Goal: Task Accomplishment & Management: Manage account settings

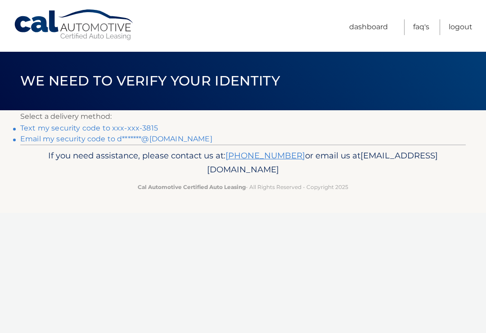
click at [94, 125] on link "Text my security code to xxx-xxx-3815" at bounding box center [89, 128] width 138 height 9
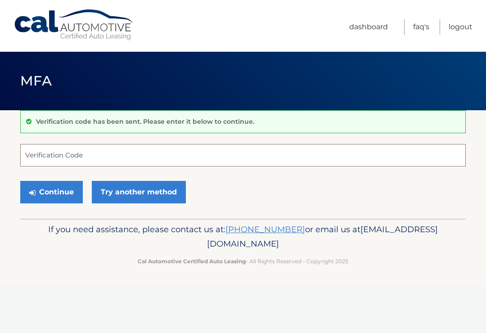
click at [43, 156] on input "Verification Code" at bounding box center [242, 155] width 445 height 22
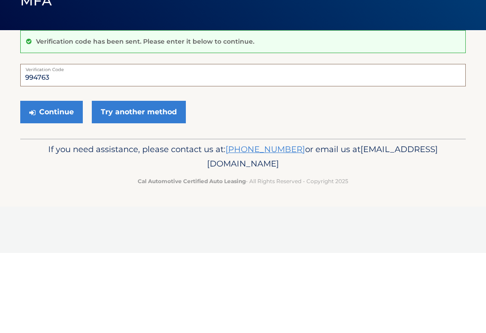
type input "994763"
click at [42, 181] on button "Continue" at bounding box center [51, 192] width 63 height 22
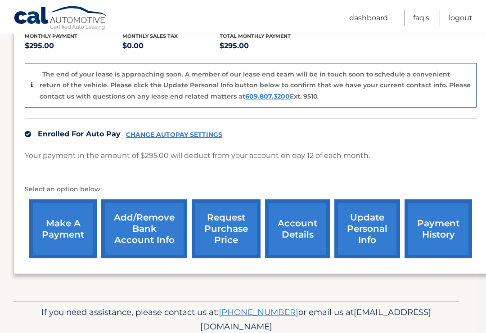
scroll to position [217, 7]
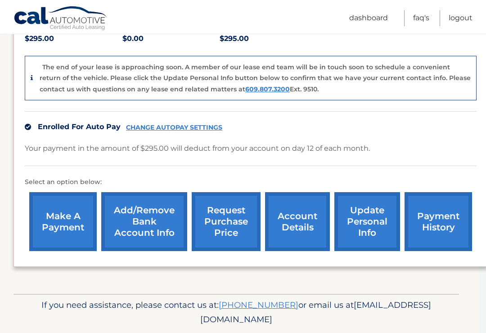
click at [369, 204] on link "update personal info" at bounding box center [367, 221] width 66 height 59
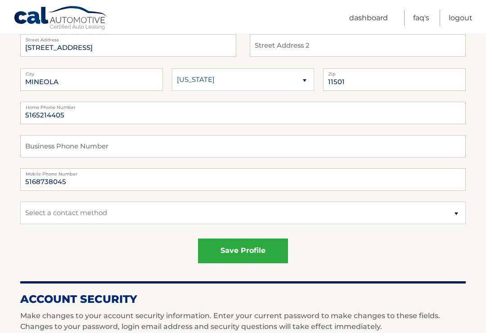
scroll to position [139, 0]
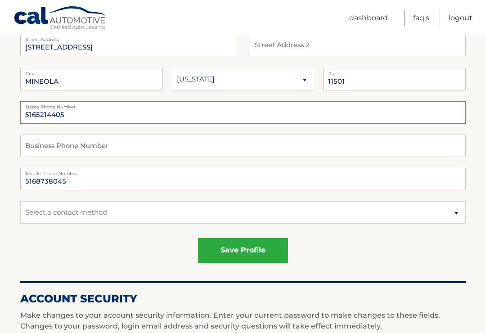
click at [81, 117] on input "5165214405" at bounding box center [242, 112] width 445 height 22
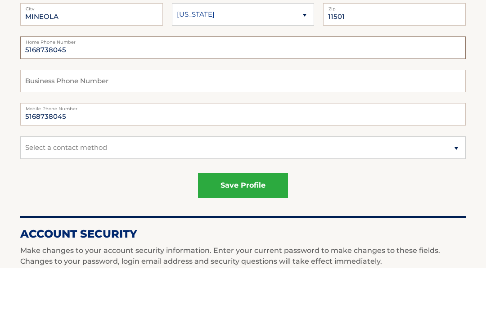
type input "5168738045"
click at [82, 168] on input "5168738045" at bounding box center [242, 179] width 445 height 22
click at [78, 168] on input "5168738045" at bounding box center [242, 179] width 445 height 22
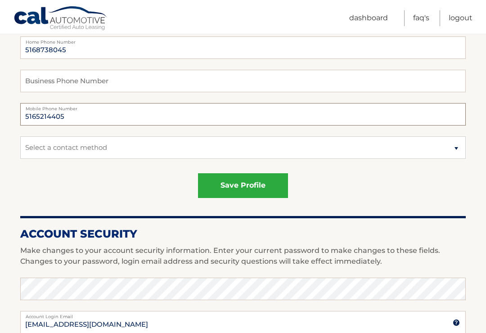
type input "5165214405"
click at [437, 145] on select "Select a contact method Mobile Home" at bounding box center [242, 147] width 445 height 22
select select "1"
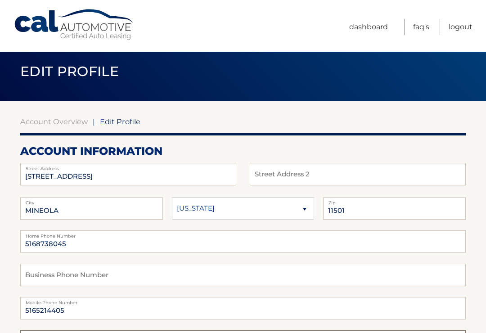
scroll to position [0, 0]
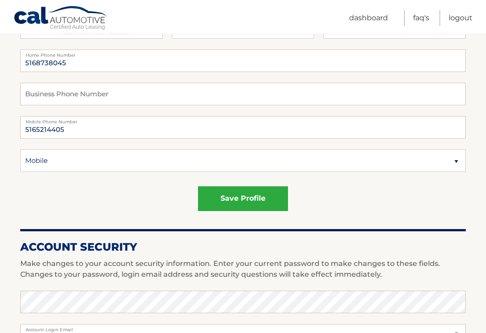
click at [259, 198] on button "save profile" at bounding box center [243, 199] width 90 height 25
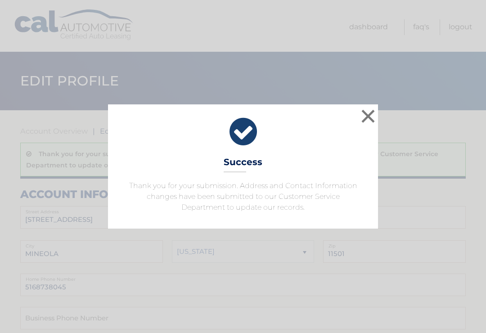
click at [373, 113] on button "×" at bounding box center [368, 116] width 18 height 18
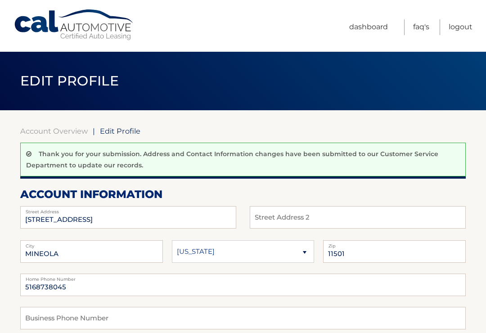
click at [56, 127] on link "Account Overview" at bounding box center [53, 130] width 67 height 9
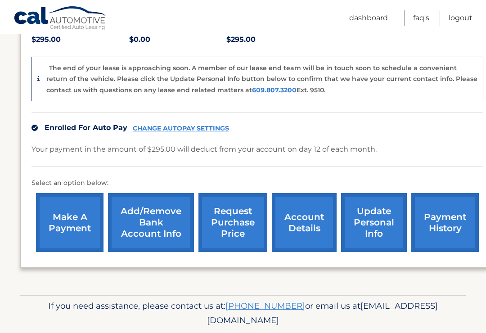
scroll to position [217, 0]
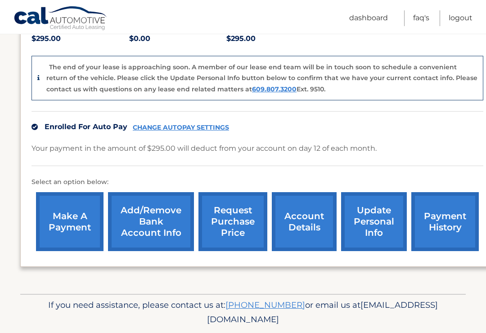
click at [303, 202] on link "account details" at bounding box center [304, 221] width 65 height 59
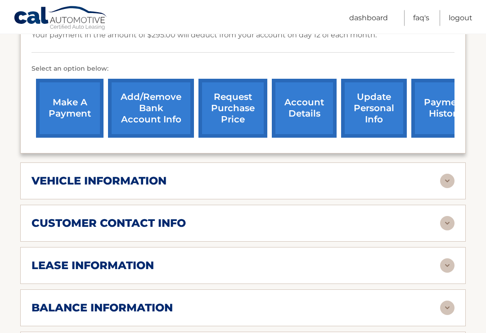
scroll to position [287, 0]
click at [447, 174] on img at bounding box center [447, 181] width 14 height 14
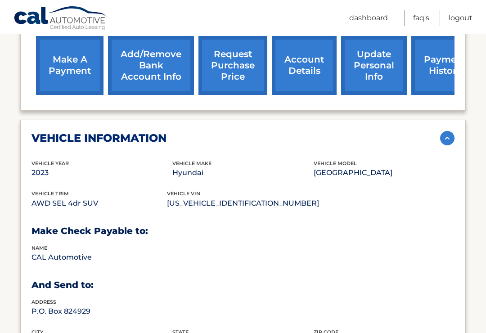
scroll to position [331, 0]
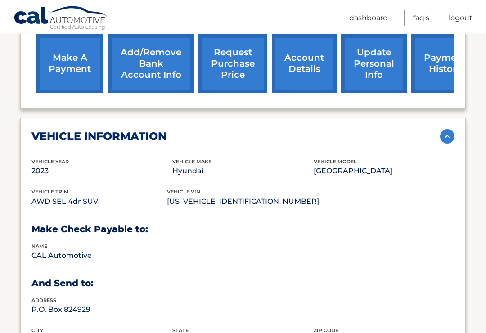
click at [448, 130] on img at bounding box center [447, 137] width 14 height 14
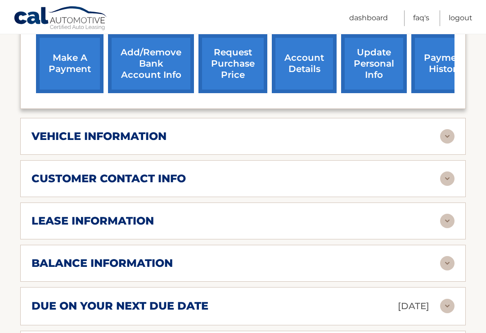
click at [448, 171] on img at bounding box center [447, 178] width 14 height 14
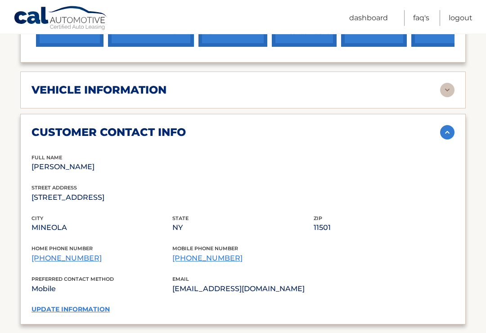
scroll to position [378, 0]
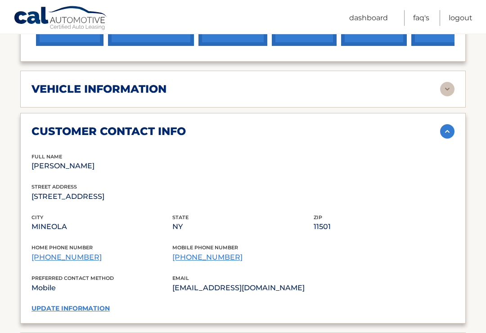
click at [450, 125] on img at bounding box center [447, 132] width 14 height 14
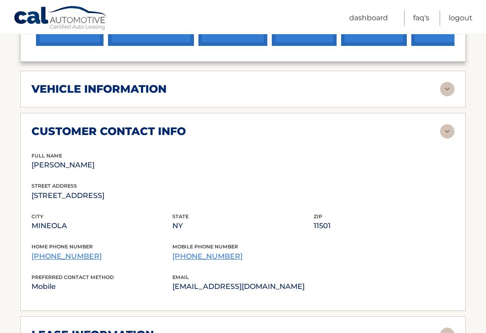
scroll to position [379, 0]
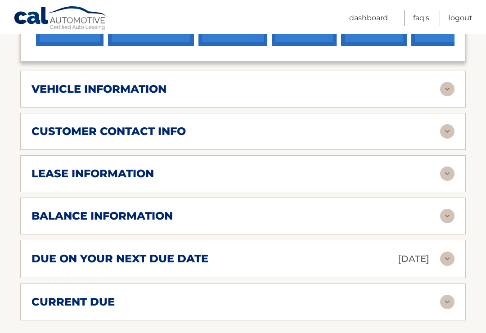
click at [447, 166] on img at bounding box center [447, 173] width 14 height 14
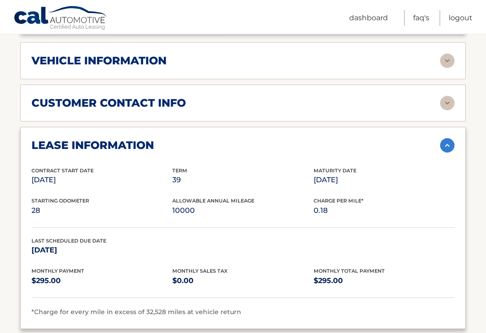
scroll to position [407, 0]
click at [450, 138] on img at bounding box center [447, 145] width 14 height 14
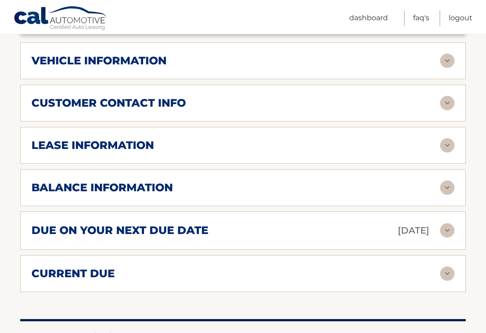
click at [445, 180] on img at bounding box center [447, 187] width 14 height 14
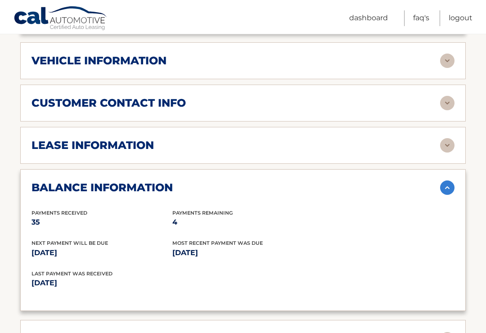
click at [448, 180] on img at bounding box center [447, 187] width 14 height 14
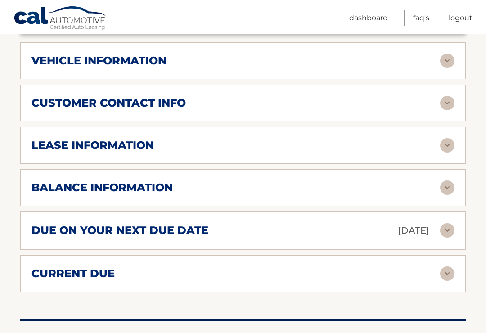
click at [448, 223] on img at bounding box center [447, 230] width 14 height 14
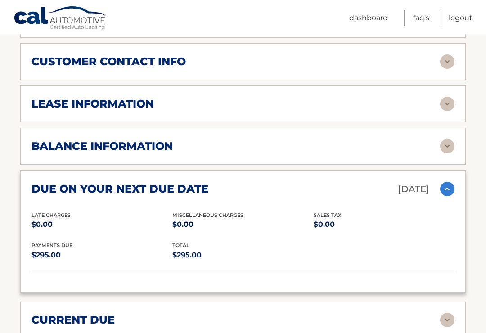
scroll to position [452, 0]
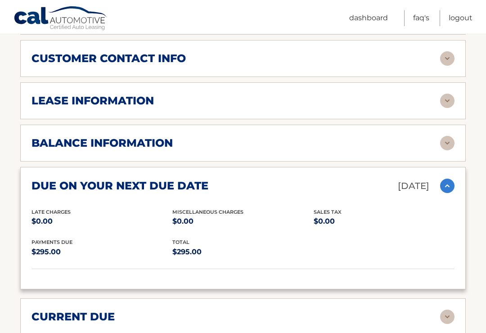
click at [449, 179] on img at bounding box center [447, 186] width 14 height 14
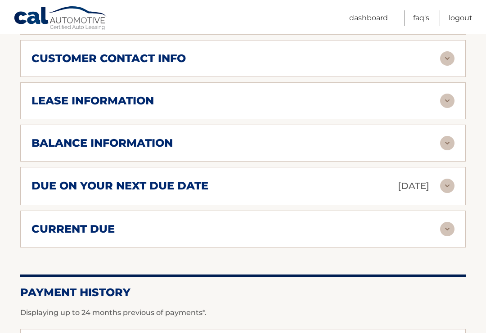
click at [450, 222] on img at bounding box center [447, 229] width 14 height 14
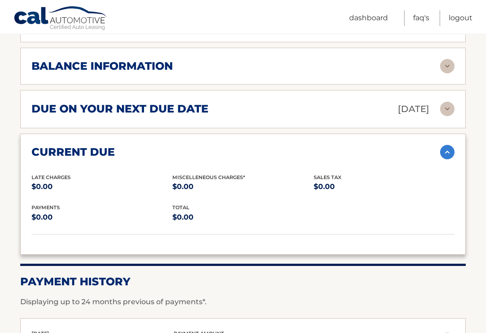
scroll to position [530, 0]
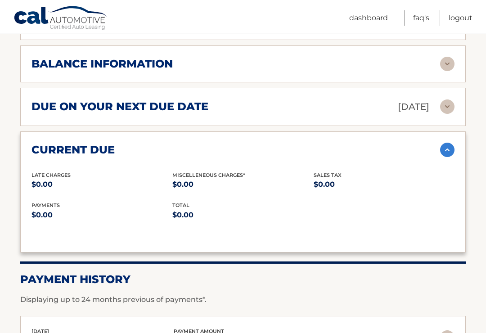
click at [447, 143] on img at bounding box center [447, 150] width 14 height 14
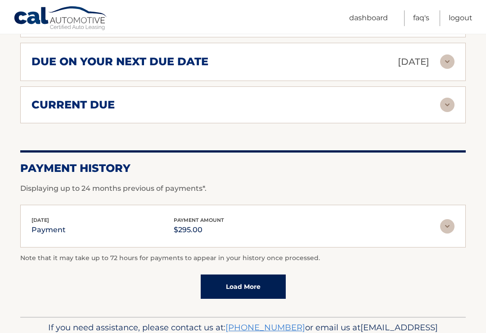
scroll to position [575, 0]
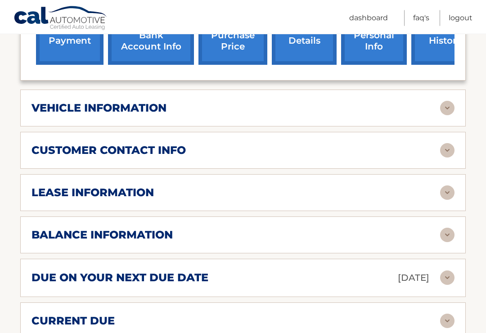
click at [446, 186] on img at bounding box center [447, 193] width 14 height 14
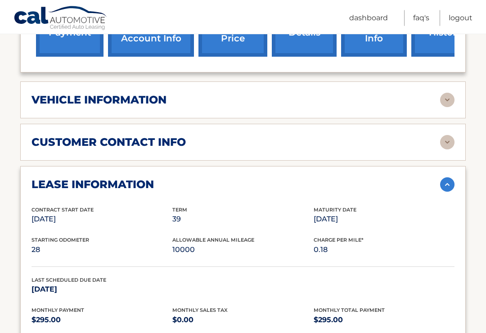
scroll to position [368, 0]
click at [453, 177] on img at bounding box center [447, 184] width 14 height 14
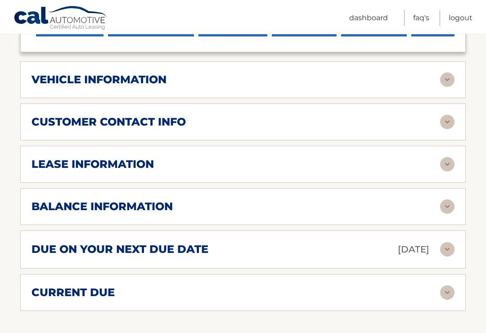
click at [450, 200] on img at bounding box center [447, 207] width 14 height 14
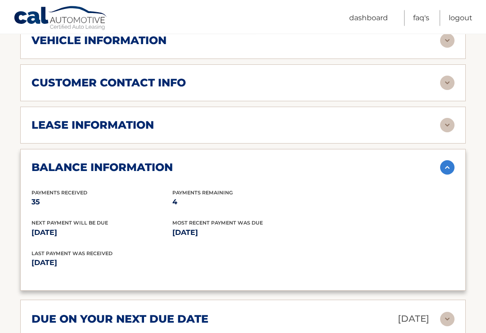
click at [449, 161] on img at bounding box center [447, 168] width 14 height 14
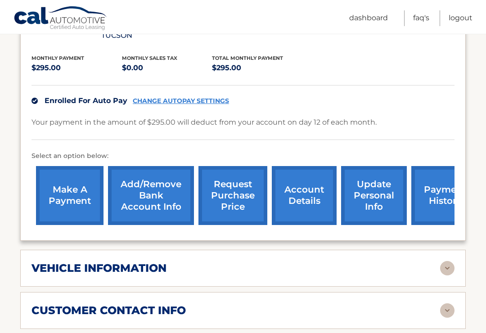
scroll to position [191, 0]
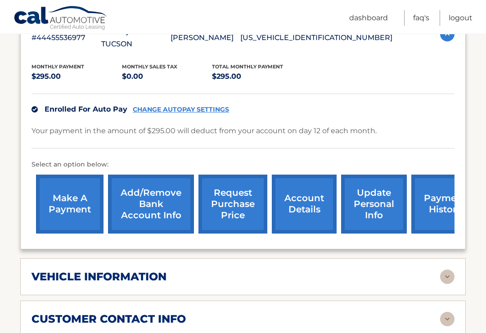
click at [437, 185] on link "payment history" at bounding box center [444, 204] width 67 height 59
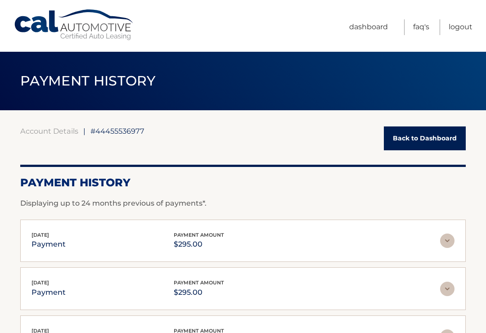
click at [439, 136] on link "Back to Dashboard" at bounding box center [425, 138] width 82 height 24
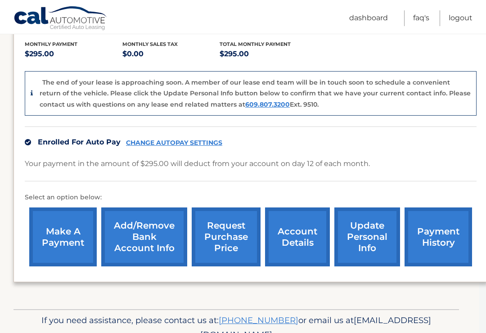
scroll to position [217, 7]
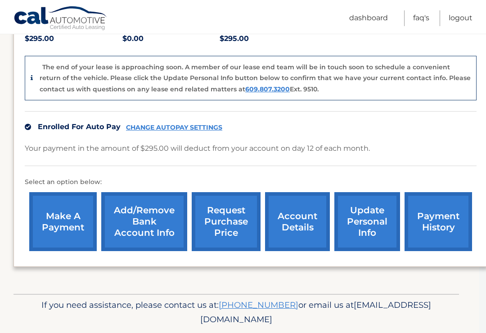
click at [301, 207] on link "account details" at bounding box center [297, 221] width 65 height 59
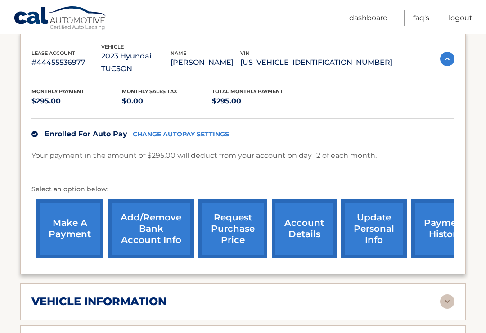
scroll to position [167, 0]
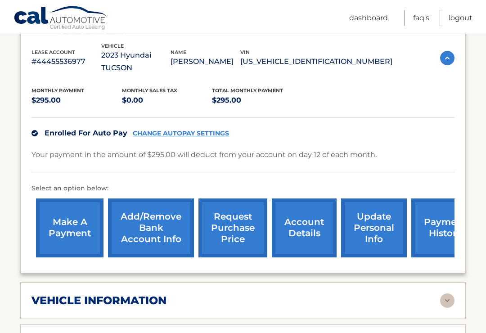
click at [306, 211] on link "account details" at bounding box center [304, 228] width 65 height 59
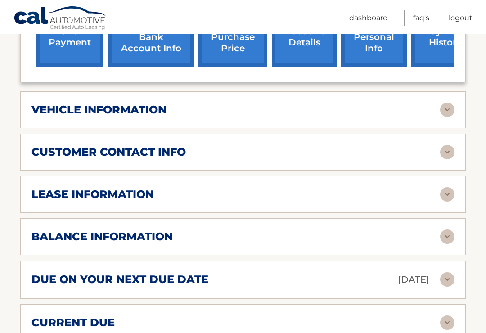
scroll to position [372, 0]
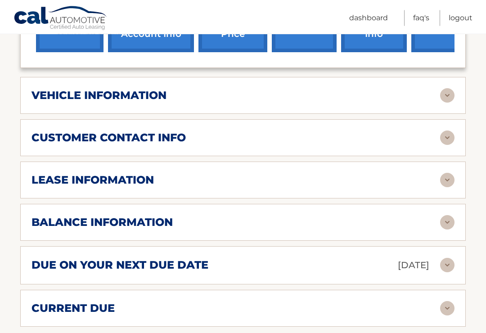
click at [451, 173] on img at bounding box center [447, 180] width 14 height 14
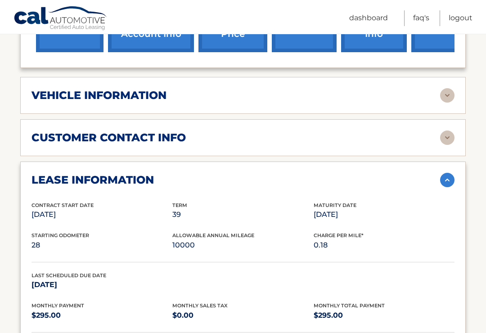
click at [446, 173] on img at bounding box center [447, 180] width 14 height 14
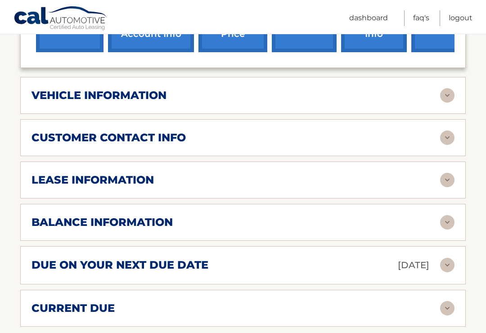
click at [446, 215] on img at bounding box center [447, 222] width 14 height 14
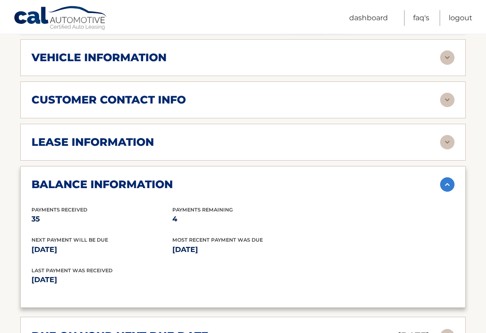
scroll to position [411, 0]
